Goal: Find specific page/section: Find specific page/section

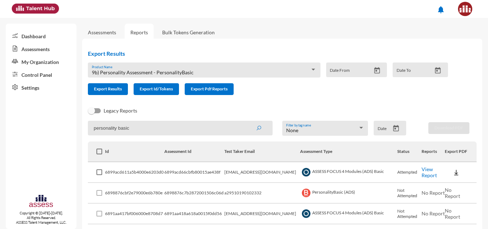
click at [126, 128] on input "personality basic" at bounding box center [180, 128] width 185 height 15
type input "focus"
click at [247, 121] on button "submit" at bounding box center [258, 127] width 23 height 13
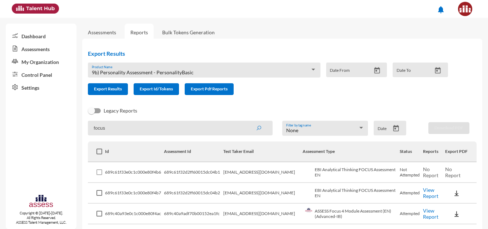
click at [101, 30] on link "Assessments" at bounding box center [102, 32] width 28 height 6
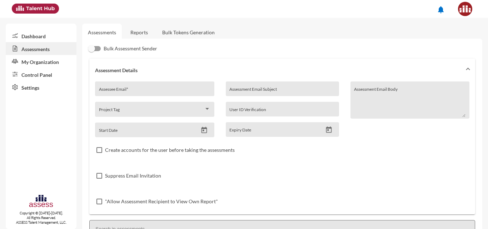
scroll to position [185, 0]
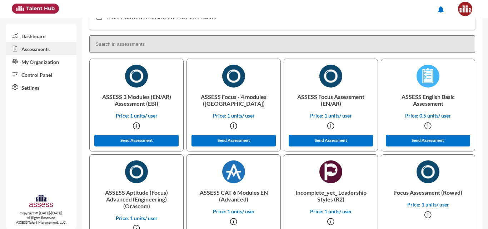
click at [171, 45] on input at bounding box center [282, 43] width 386 height 17
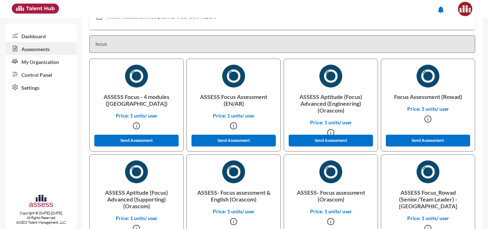
type input "focus"
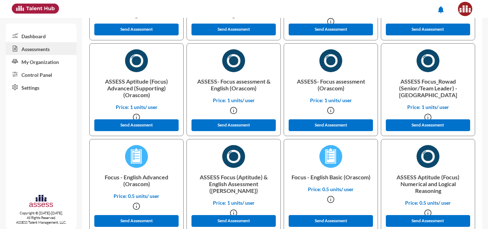
scroll to position [301, 0]
